Goal: Navigation & Orientation: Find specific page/section

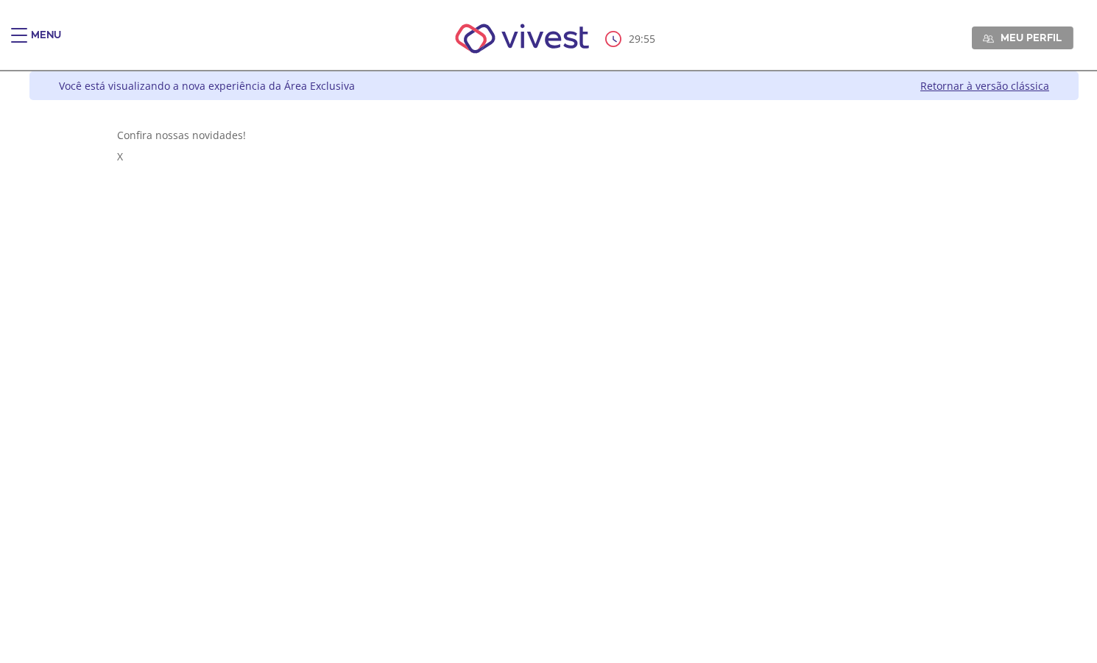
click at [24, 34] on div "Main header" at bounding box center [19, 42] width 16 height 29
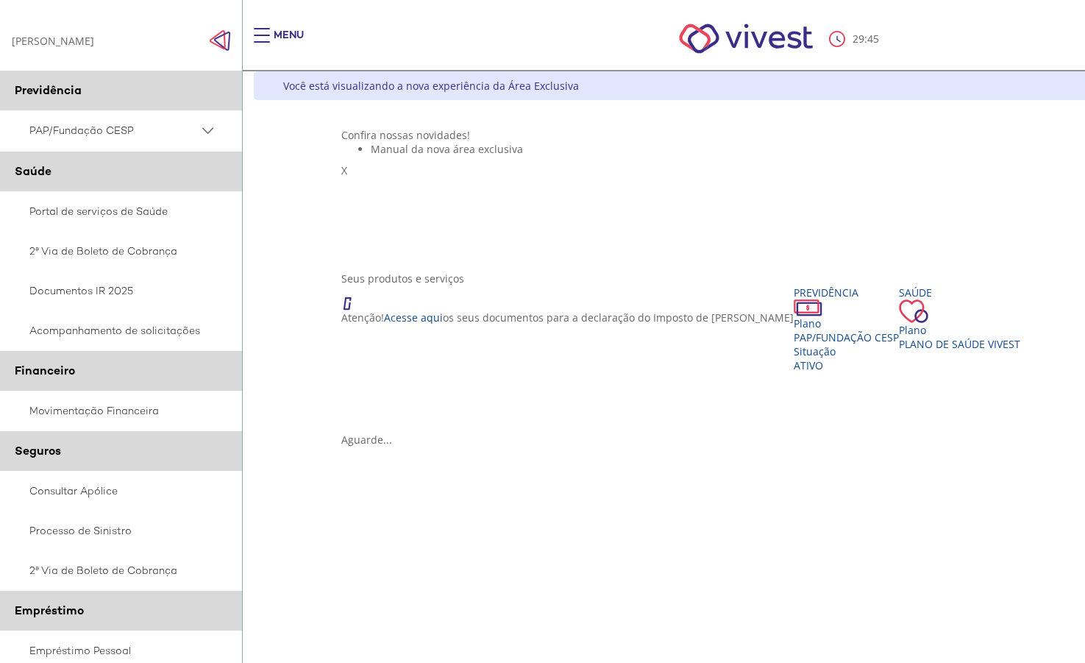
click at [71, 138] on span "PAP/Fundação CESP" at bounding box center [113, 130] width 169 height 18
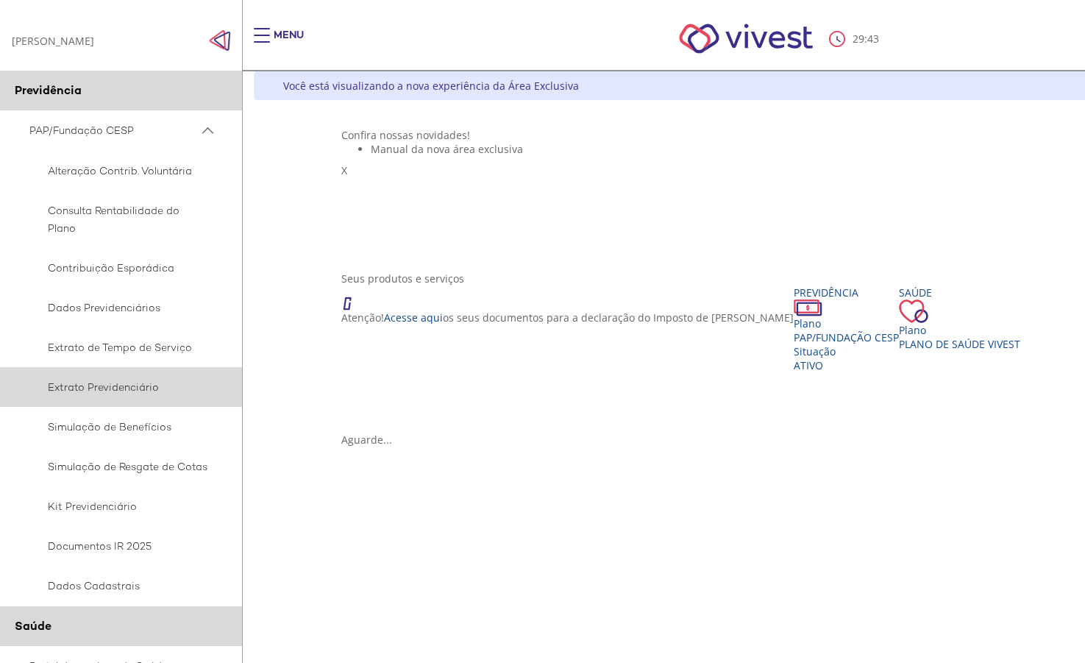
click at [105, 388] on span "Extrato Previdenciário" at bounding box center [118, 387] width 179 height 18
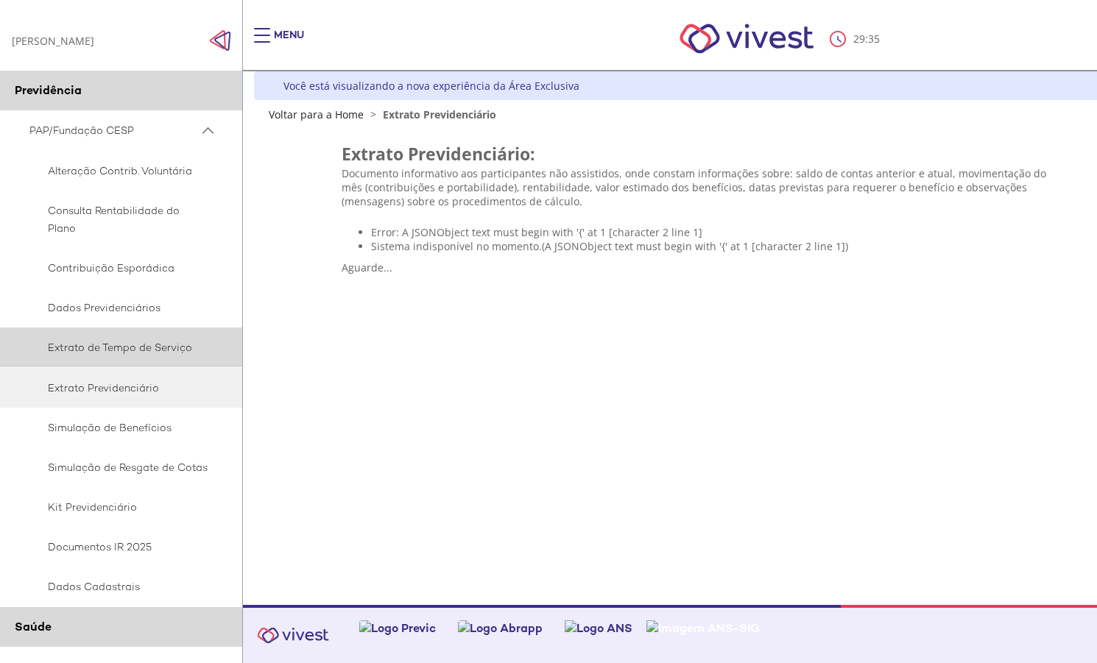
click at [116, 347] on span "Extrato de Tempo de Serviço" at bounding box center [118, 348] width 179 height 18
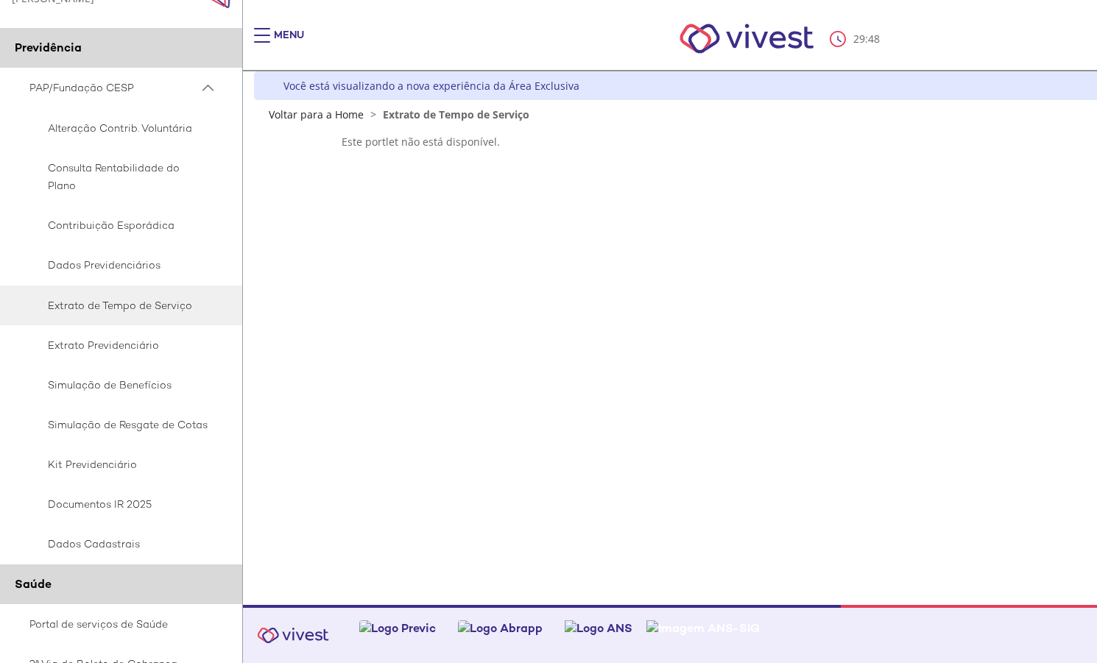
scroll to position [49, 0]
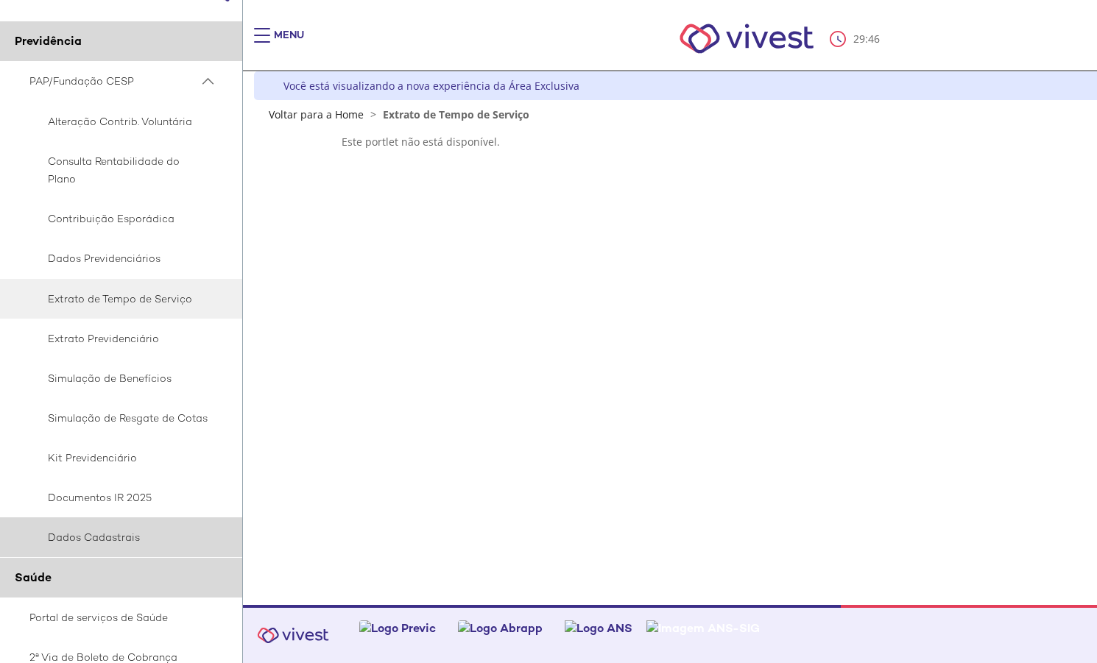
click at [83, 530] on span "Dados Cadastrais" at bounding box center [118, 537] width 179 height 18
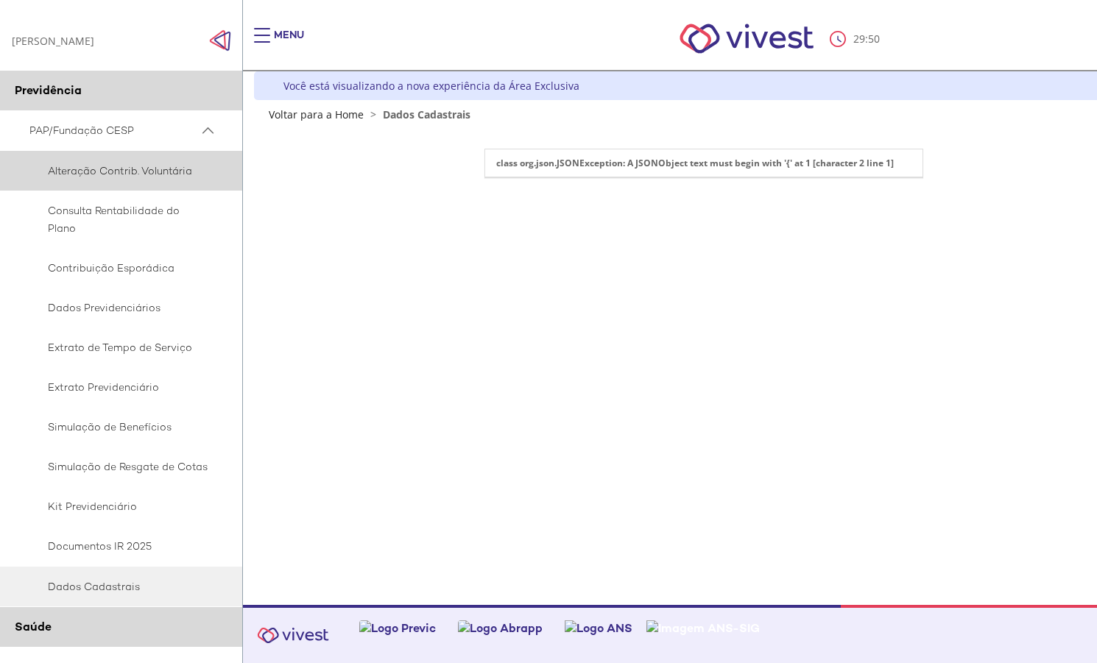
click at [92, 171] on span "Alteração Contrib. Voluntária" at bounding box center [118, 171] width 179 height 18
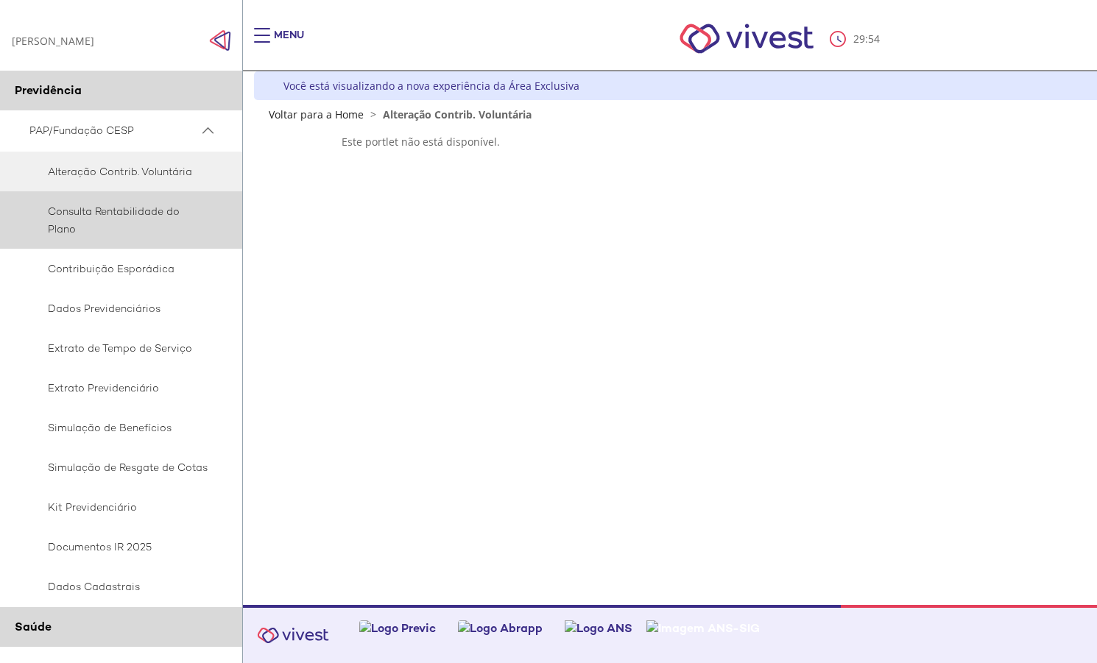
click at [116, 205] on span "Consulta Rentabilidade do Plano" at bounding box center [118, 219] width 179 height 35
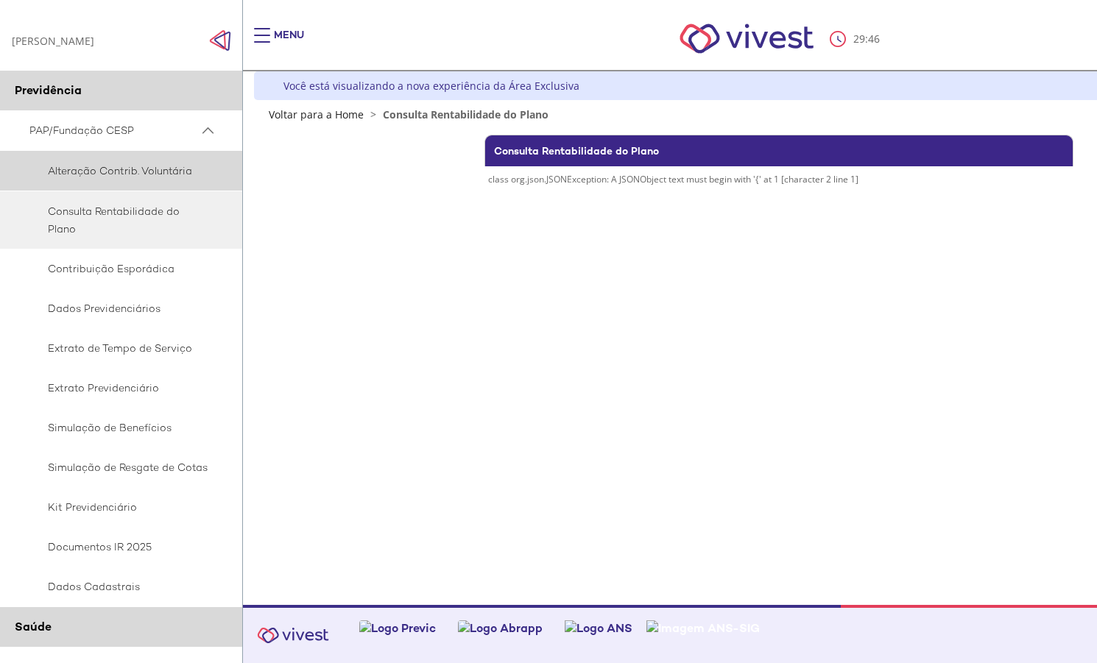
click at [111, 161] on link "Alteração Contrib. Voluntária" at bounding box center [121, 171] width 243 height 40
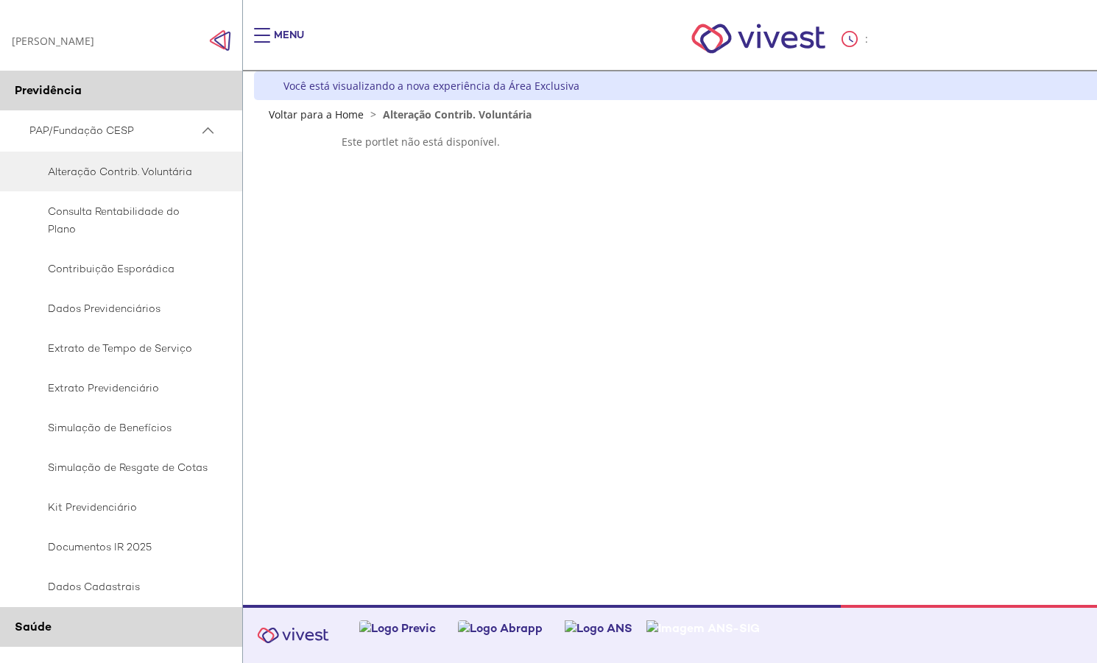
click at [113, 309] on span "Dados Previdenciários" at bounding box center [118, 309] width 179 height 18
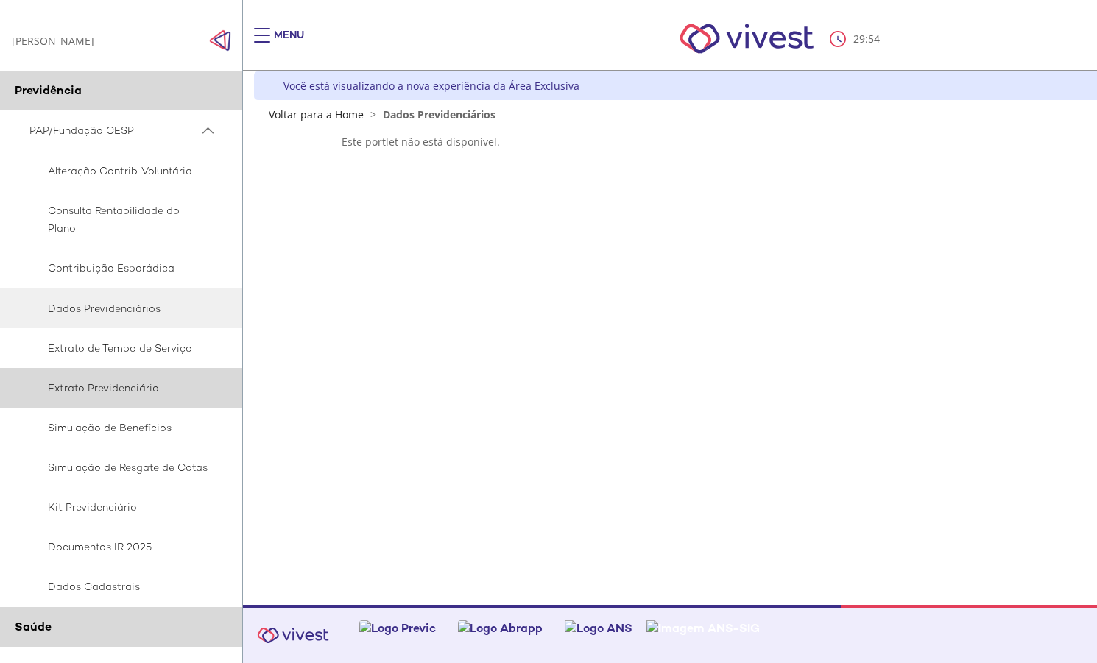
click at [130, 386] on span "Extrato Previdenciário" at bounding box center [118, 388] width 179 height 18
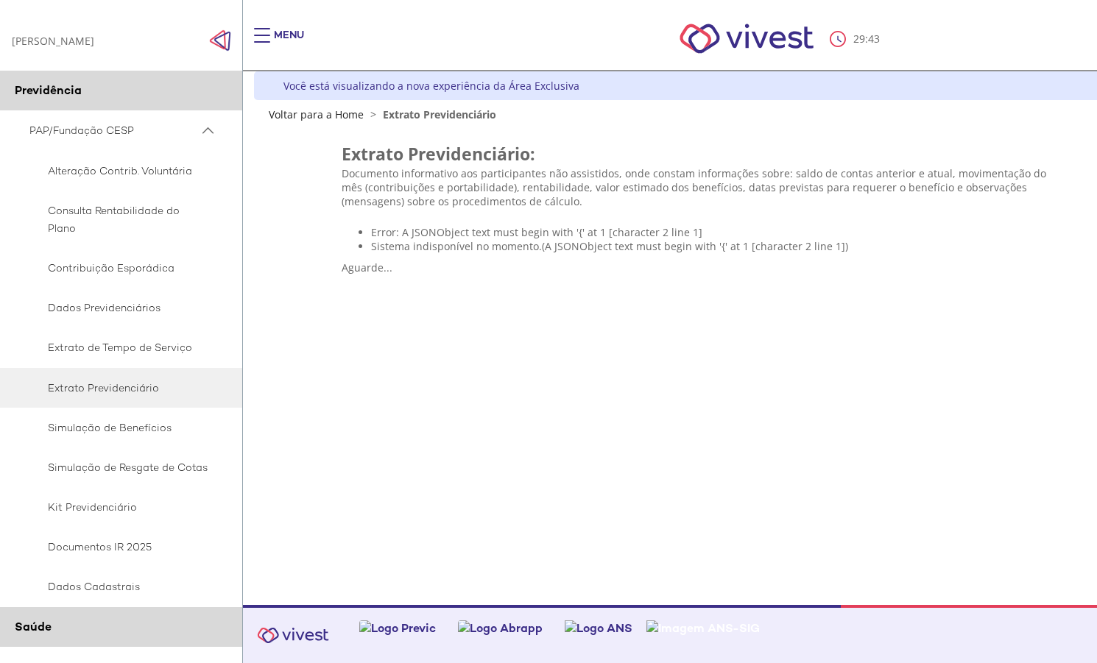
click at [262, 21] on div "29 : 43 Meu perfil Alterar Senha Sair" at bounding box center [773, 38] width 1049 height 63
click at [272, 26] on div "29 : 42 Meu perfil Alterar Senha Sair" at bounding box center [773, 38] width 1049 height 63
click at [277, 35] on div "Menu" at bounding box center [289, 42] width 30 height 29
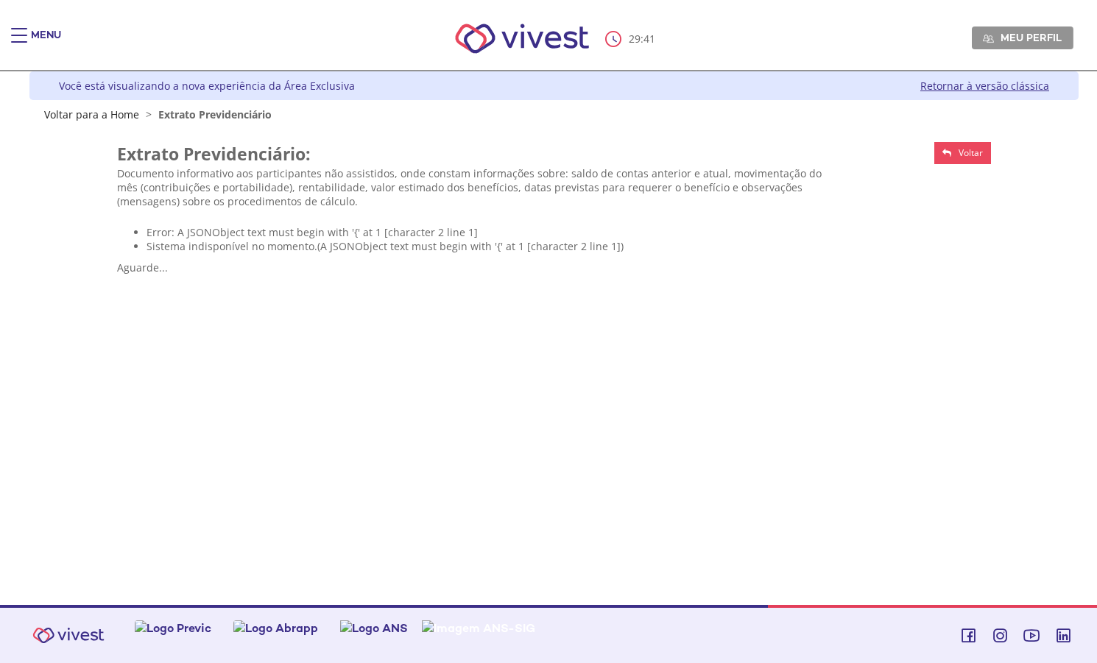
click at [24, 34] on div "Main header" at bounding box center [19, 42] width 16 height 29
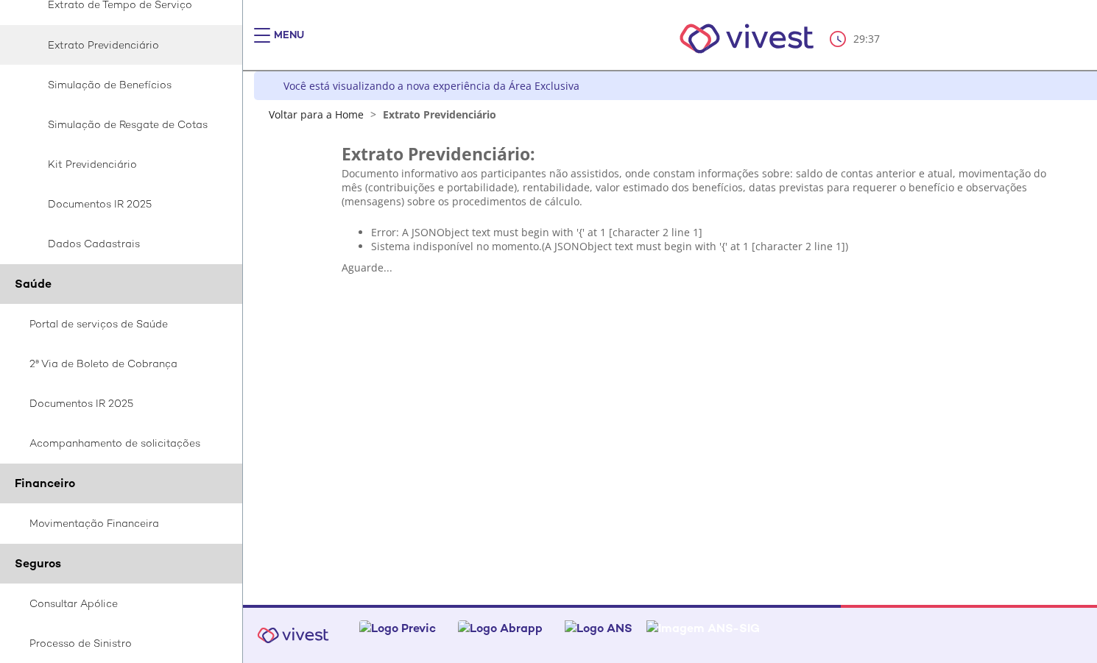
scroll to position [247, 0]
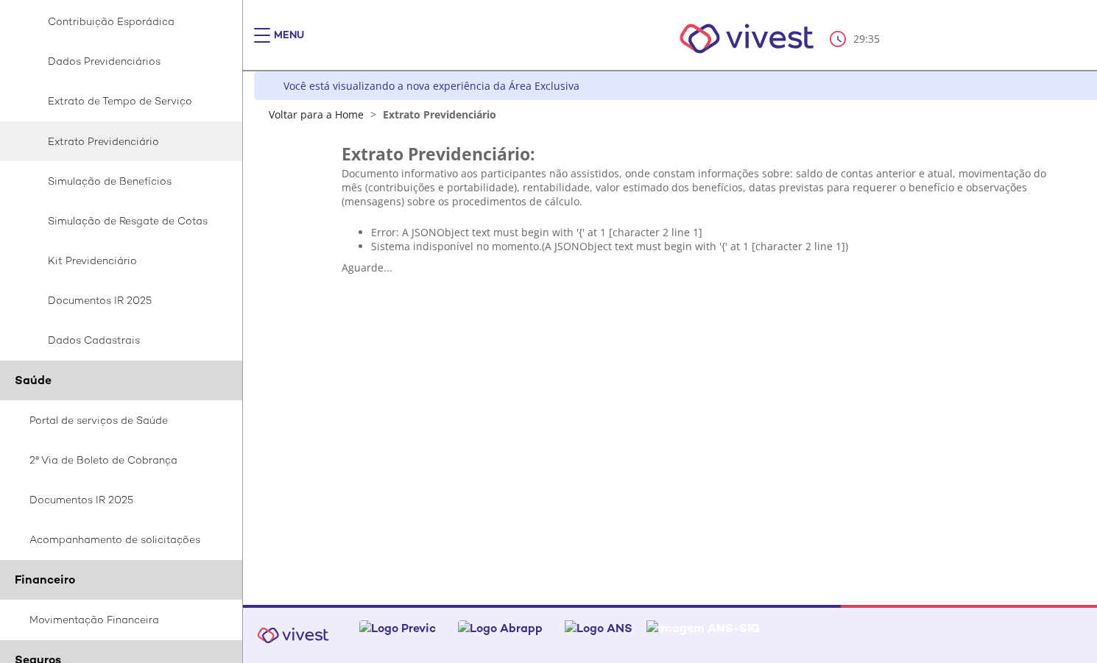
click at [284, 31] on div "Menu" at bounding box center [289, 42] width 30 height 29
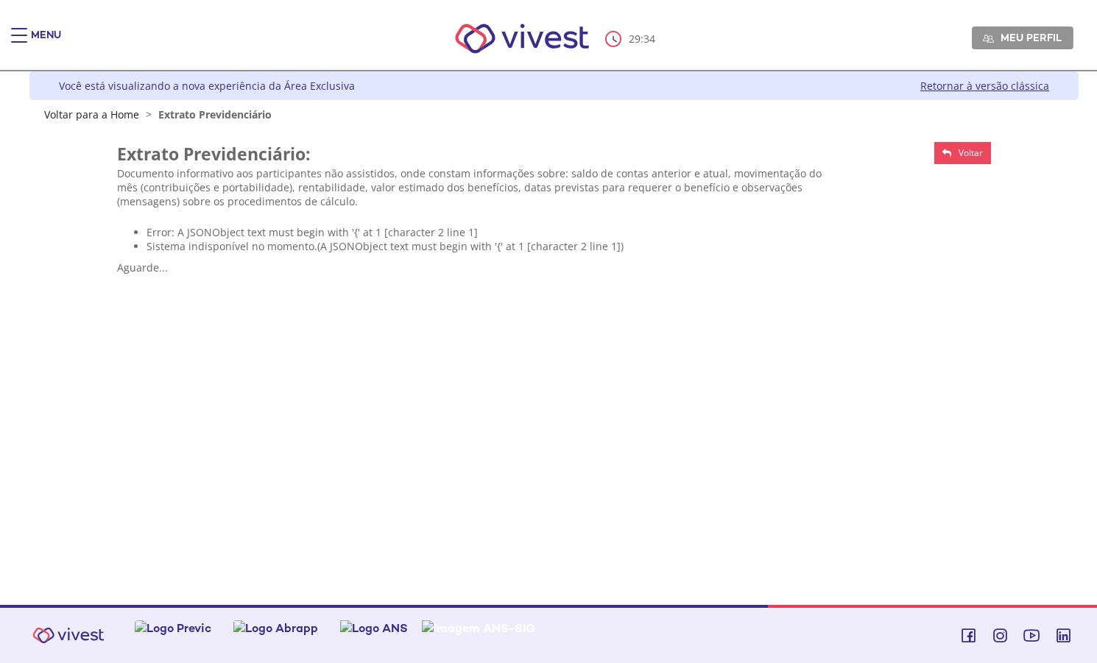
click at [963, 79] on link "Retornar à versão clássica" at bounding box center [984, 86] width 129 height 14
